Goal: Task Accomplishment & Management: Complete application form

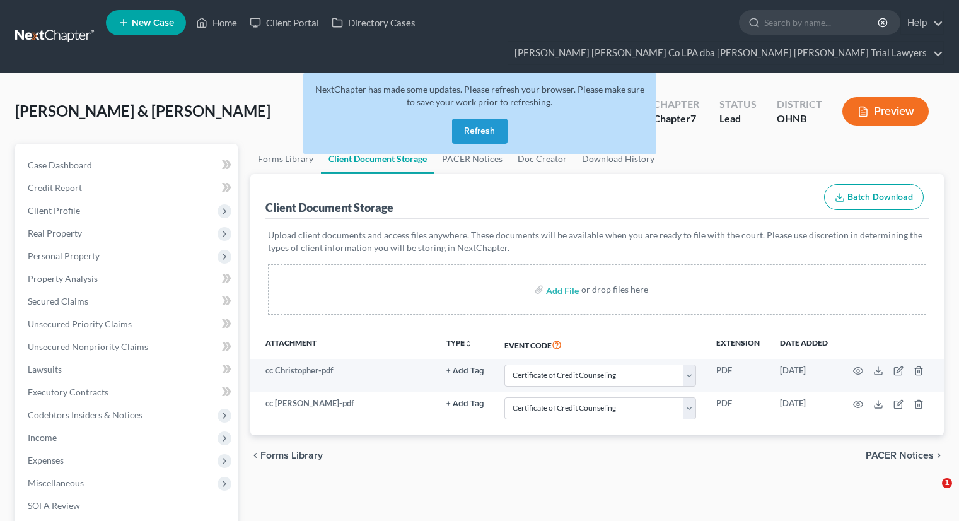
select select "5"
click at [487, 119] on button "Refresh" at bounding box center [479, 131] width 55 height 25
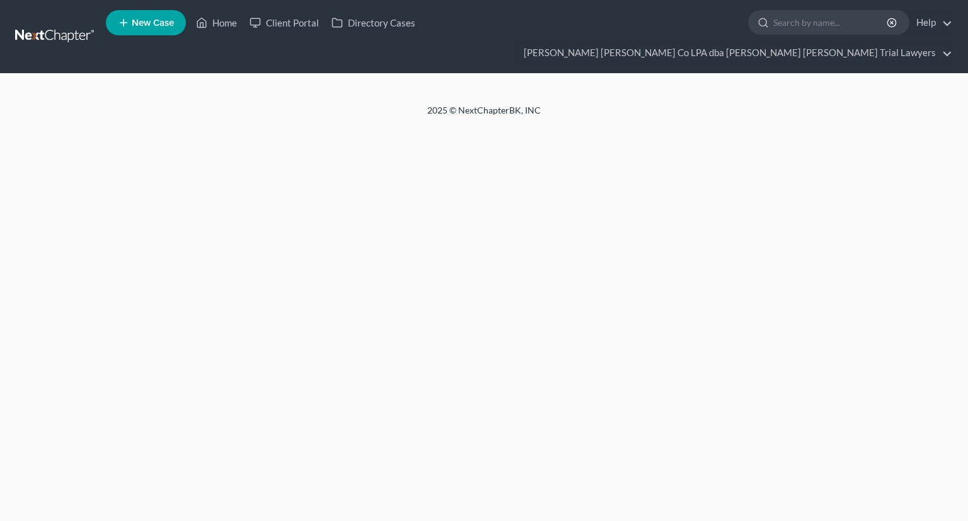
select select "5"
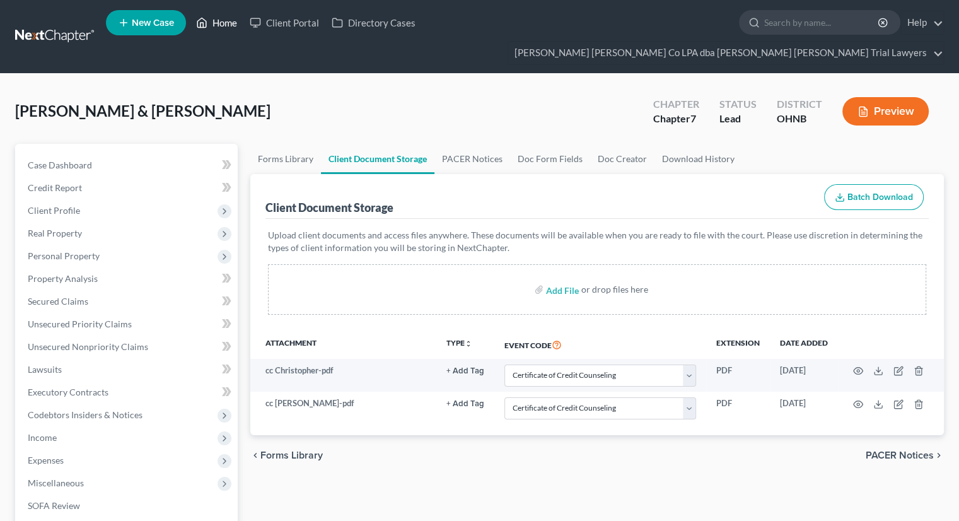
click at [221, 24] on link "Home" at bounding box center [217, 22] width 54 height 23
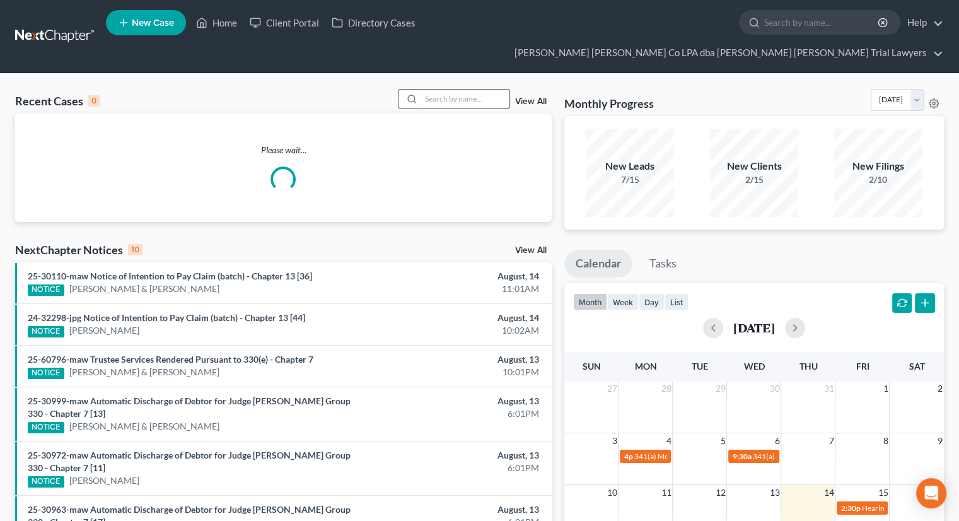
click at [444, 90] on input "search" at bounding box center [465, 99] width 88 height 18
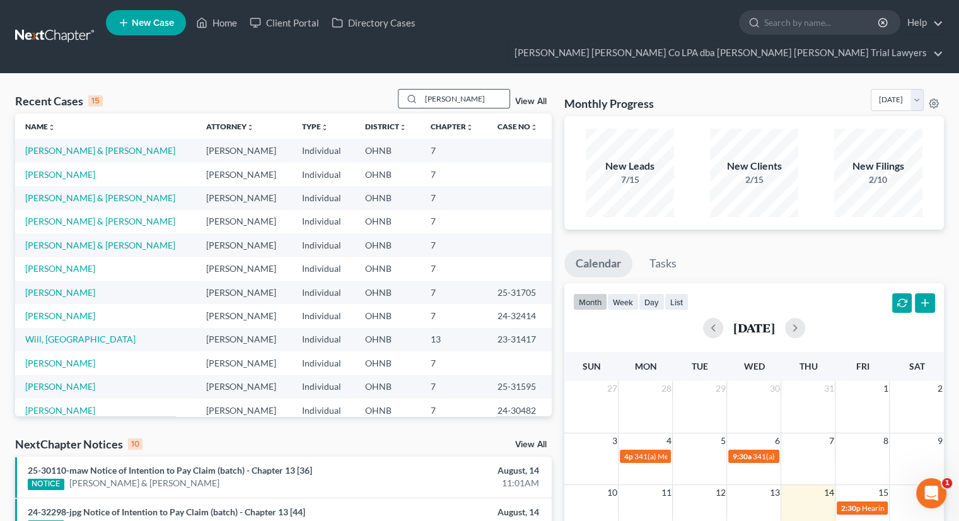
type input "[PERSON_NAME]"
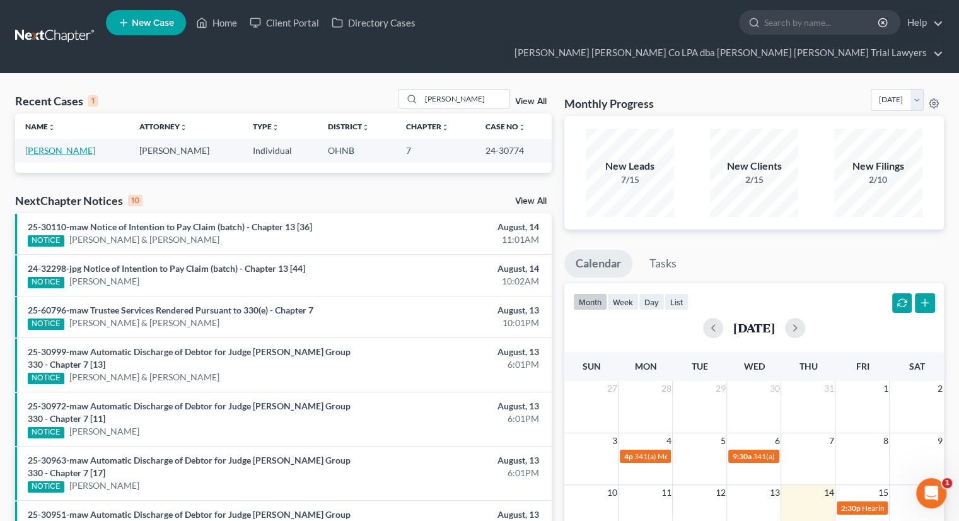
click at [78, 145] on link "[PERSON_NAME]" at bounding box center [60, 150] width 70 height 11
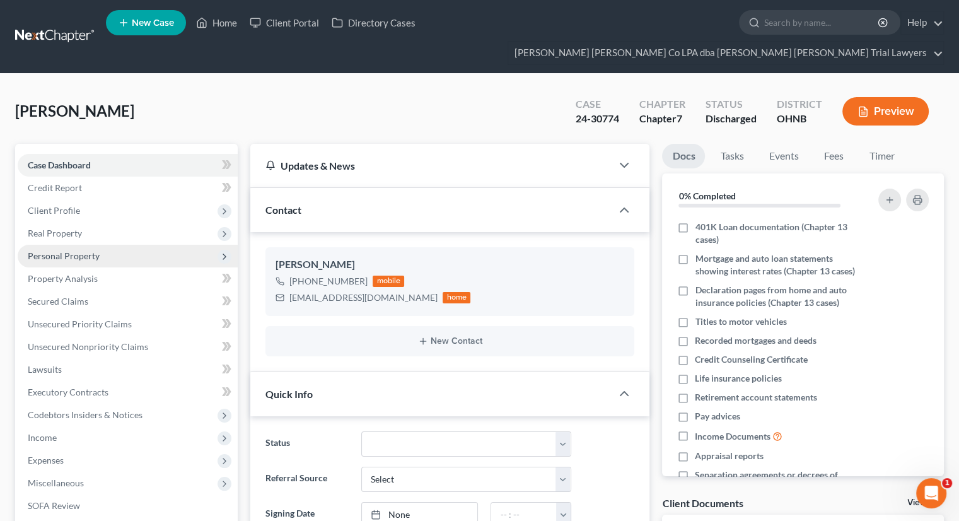
click at [117, 245] on span "Personal Property" at bounding box center [128, 256] width 220 height 23
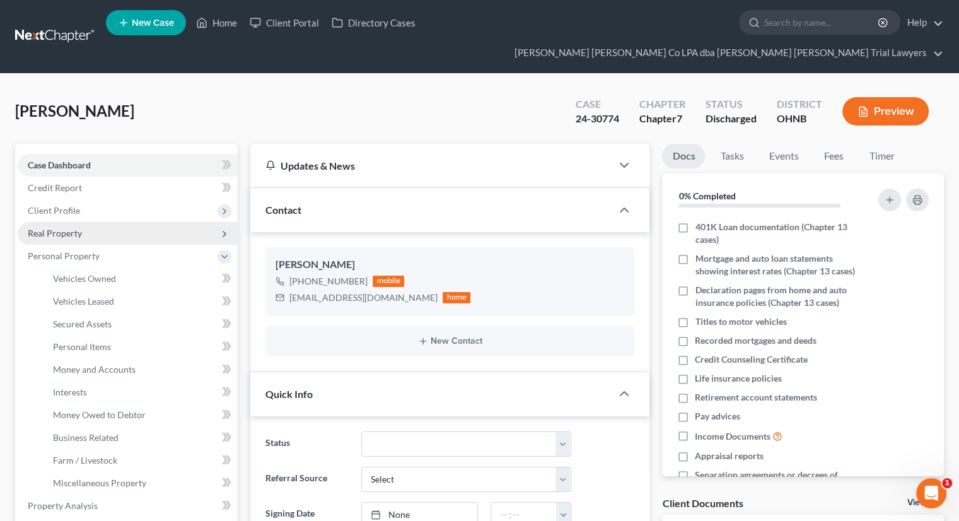
click at [116, 222] on span "Real Property" at bounding box center [128, 233] width 220 height 23
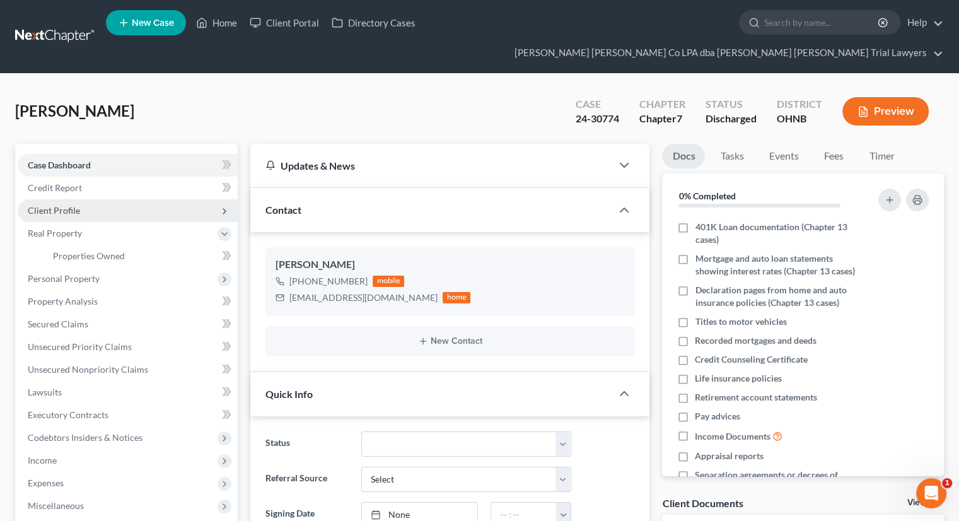
click at [122, 199] on span "Client Profile" at bounding box center [128, 210] width 220 height 23
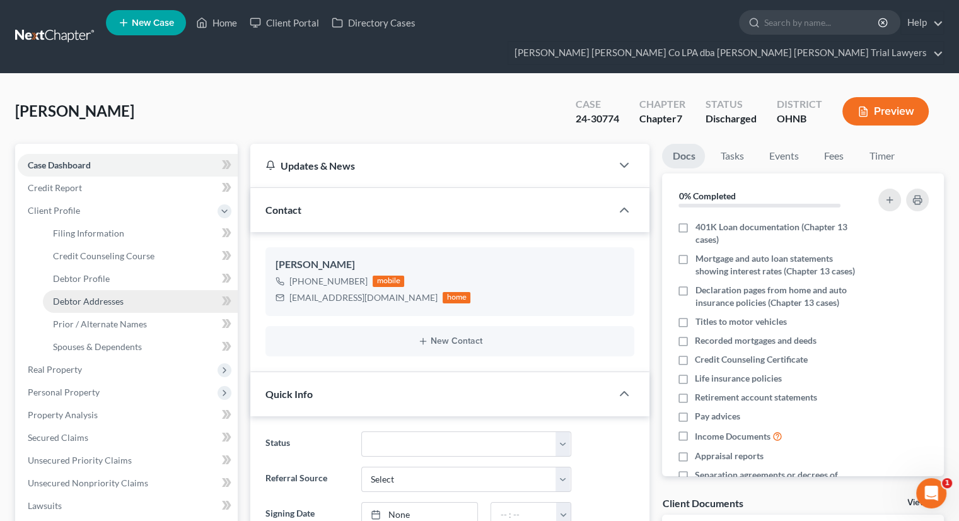
click at [131, 290] on link "Debtor Addresses" at bounding box center [140, 301] width 195 height 23
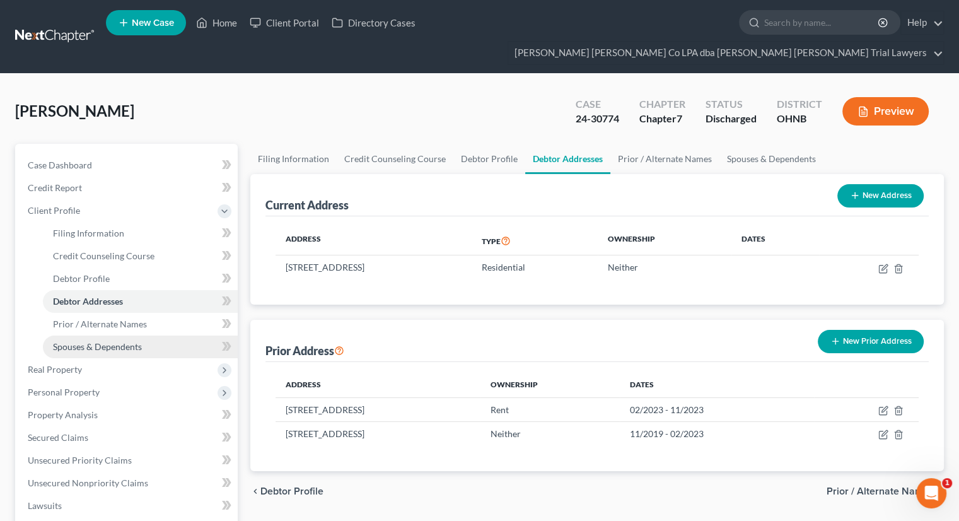
click at [139, 341] on span "Spouses & Dependents" at bounding box center [97, 346] width 89 height 11
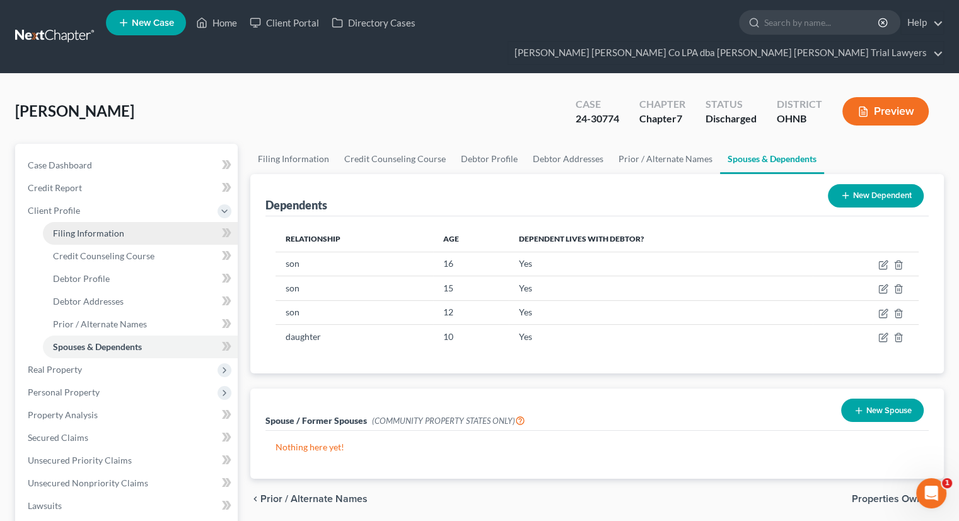
click at [150, 222] on link "Filing Information" at bounding box center [140, 233] width 195 height 23
select select "1"
select select "0"
select select "36"
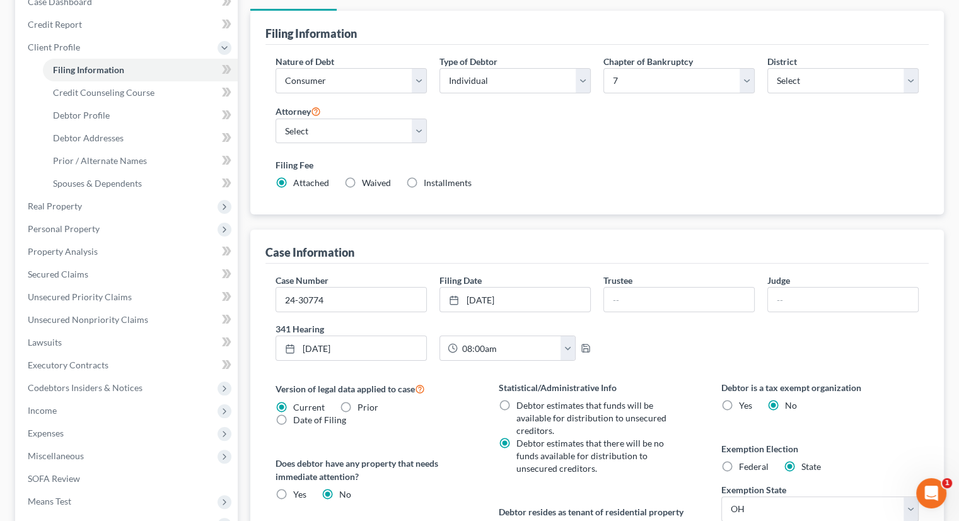
scroll to position [164, 0]
drag, startPoint x: 332, startPoint y: 276, endPoint x: 258, endPoint y: 276, distance: 73.8
click at [258, 276] on div "Case Information Case Number 24-30774 Filing Date [DATE] close Date [DATE] Time…" at bounding box center [596, 434] width 693 height 410
